Goal: Task Accomplishment & Management: Use online tool/utility

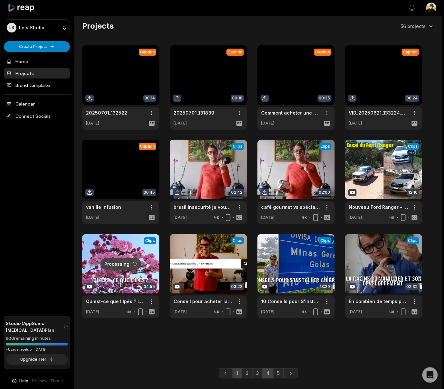
click at [267, 373] on link "4" at bounding box center [267, 373] width 11 height 10
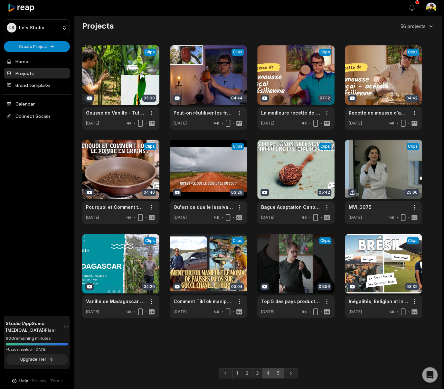
click at [277, 373] on link "5" at bounding box center [278, 373] width 11 height 10
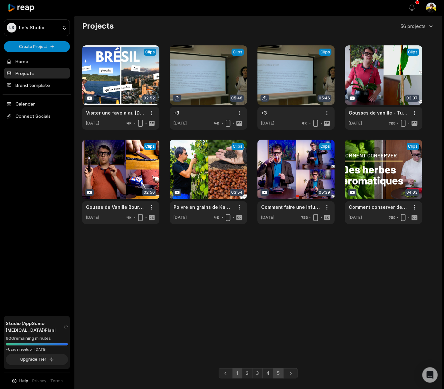
click at [241, 373] on link "1" at bounding box center [237, 373] width 10 height 10
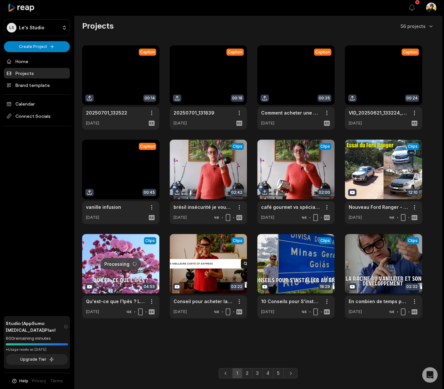
click at [118, 62] on link at bounding box center [120, 87] width 77 height 84
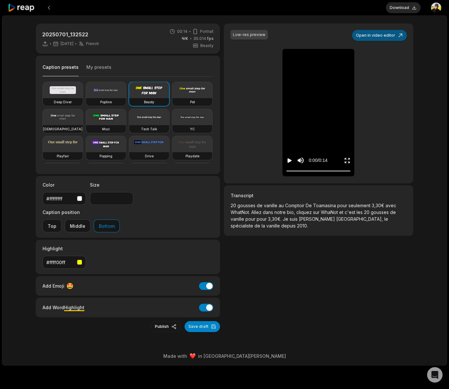
click at [397, 33] on button "Open in video editor" at bounding box center [379, 35] width 55 height 11
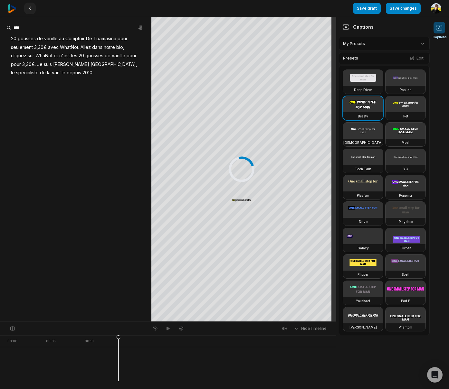
click at [32, 7] on icon at bounding box center [29, 8] width 5 height 5
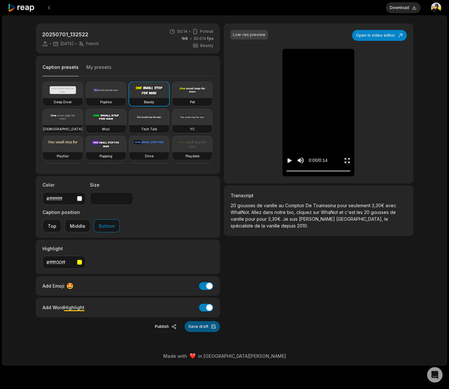
click at [205, 321] on button "Save draft" at bounding box center [201, 326] width 35 height 11
